Goal: Navigation & Orientation: Go to known website

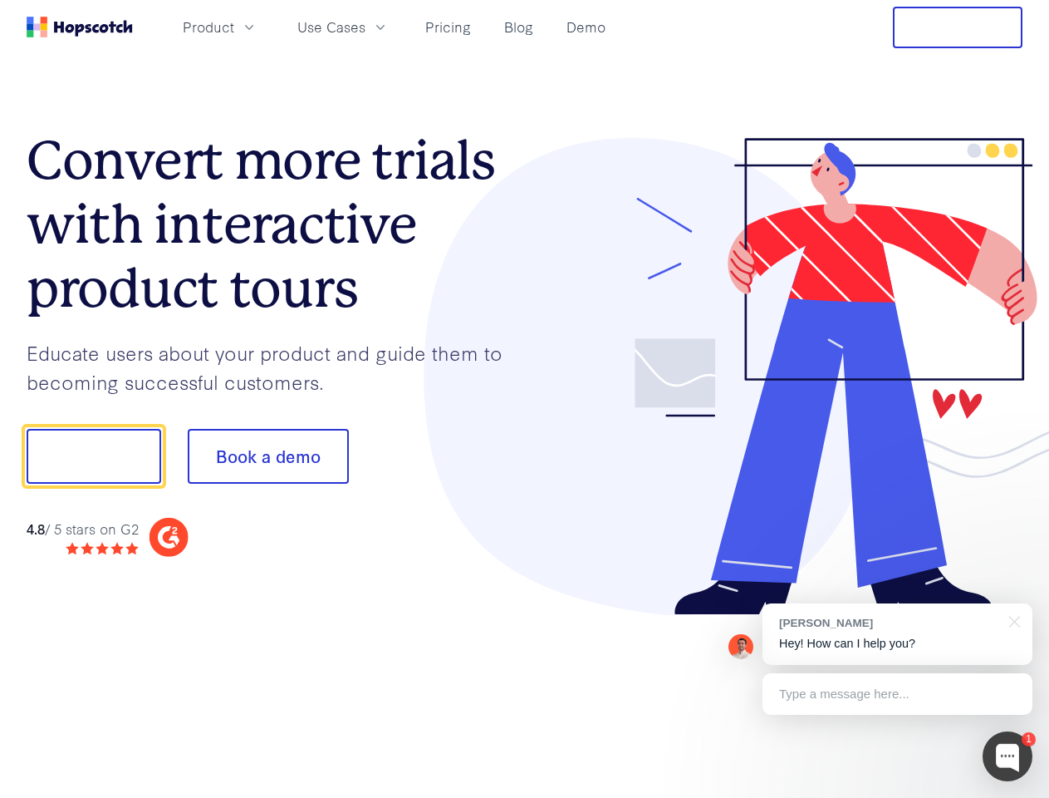
click at [525, 399] on div at bounding box center [774, 377] width 499 height 478
click at [234, 27] on span "Product" at bounding box center [209, 27] width 52 height 21
click at [366, 27] on span "Use Cases" at bounding box center [331, 27] width 68 height 21
click at [958, 27] on button "Free Trial" at bounding box center [958, 28] width 130 height 42
click at [93, 456] on button "Show me!" at bounding box center [94, 456] width 135 height 55
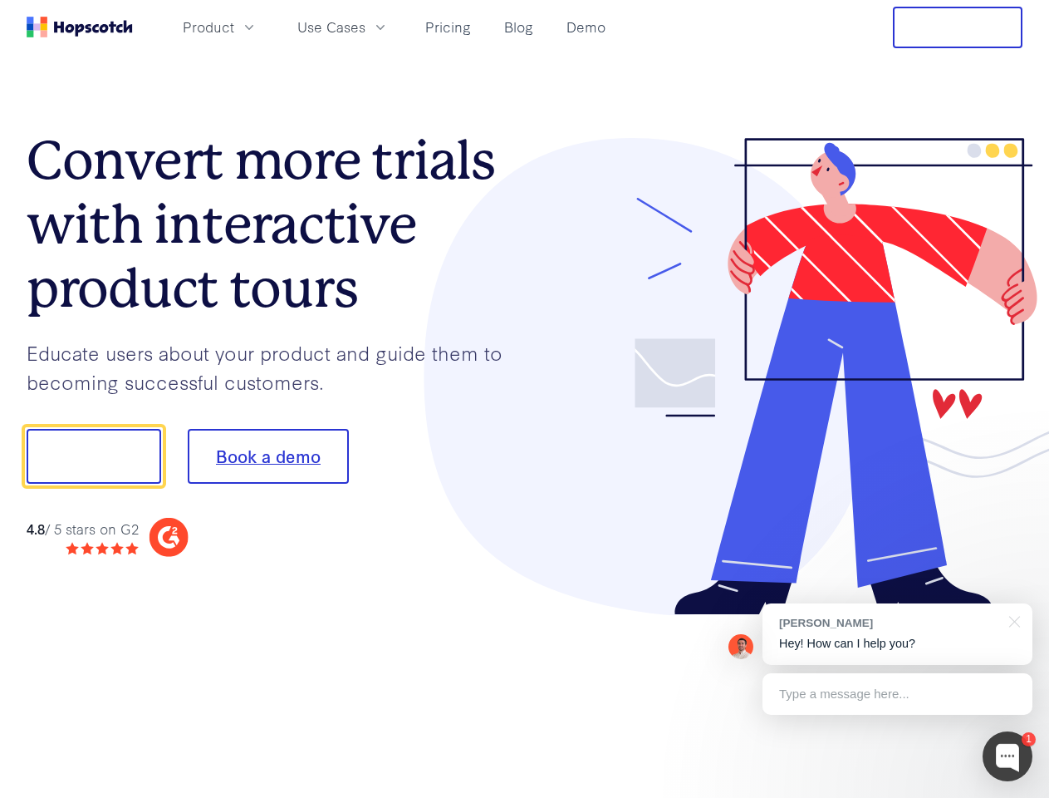
click at [268, 456] on button "Book a demo" at bounding box center [268, 456] width 161 height 55
click at [1008, 756] on div at bounding box center [1008, 756] width 50 height 50
click at [897, 634] on div "[PERSON_NAME] Hey! How can I help you?" at bounding box center [898, 633] width 270 height 61
click at [1012, 620] on div at bounding box center [877, 454] width 312 height 554
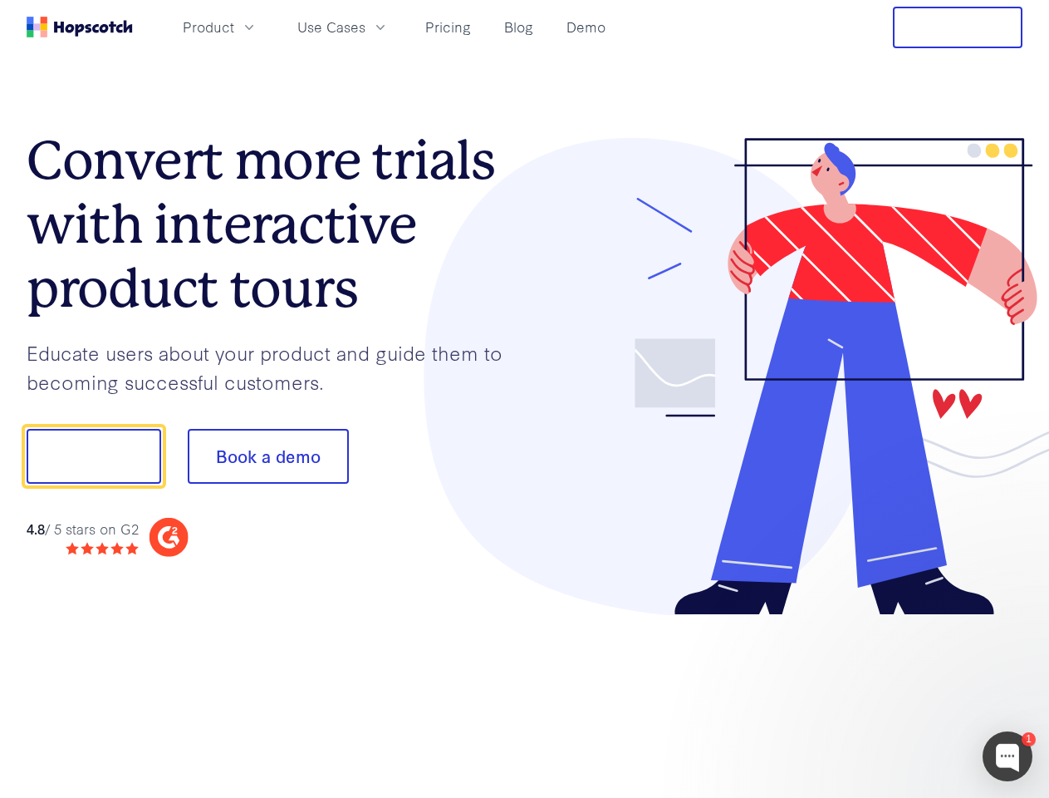
click at [897, 694] on div at bounding box center [877, 566] width 312 height 332
